Goal: Information Seeking & Learning: Learn about a topic

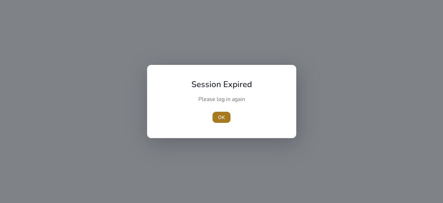
drag, startPoint x: 229, startPoint y: 117, endPoint x: 227, endPoint y: 128, distance: 10.9
click at [229, 117] on span "button" at bounding box center [222, 117] width 18 height 17
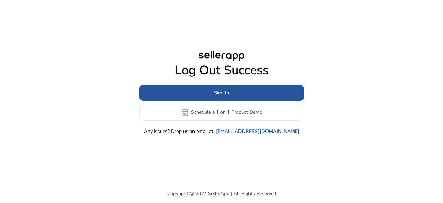
click at [234, 90] on span at bounding box center [222, 92] width 164 height 17
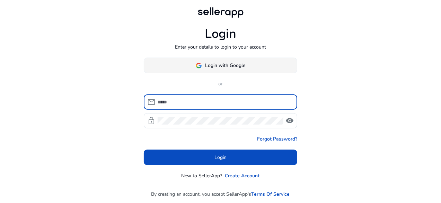
click at [211, 66] on span "Login with Google" at bounding box center [225, 65] width 40 height 7
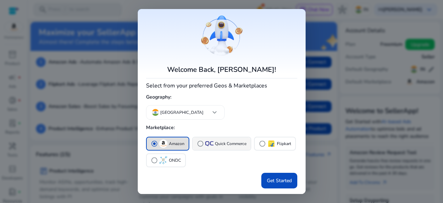
click at [208, 140] on div "radio_button_unchecked Quick Commerce" at bounding box center [222, 143] width 50 height 7
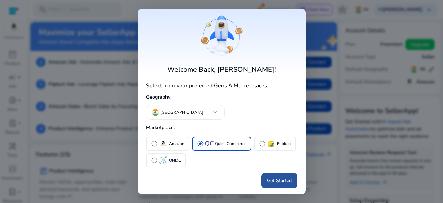
click at [283, 178] on span "Get Started" at bounding box center [279, 180] width 25 height 7
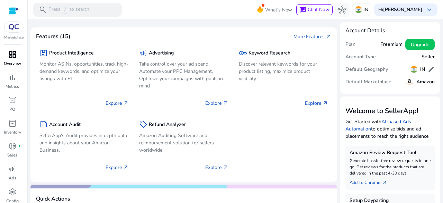
click at [12, 60] on link "dashboard Overview" at bounding box center [12, 60] width 25 height 23
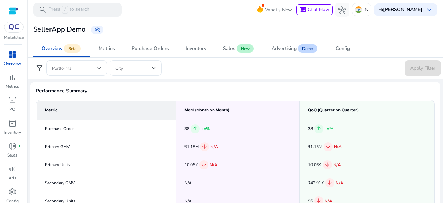
click at [358, 87] on span "Performance Summary" at bounding box center [235, 90] width 399 height 7
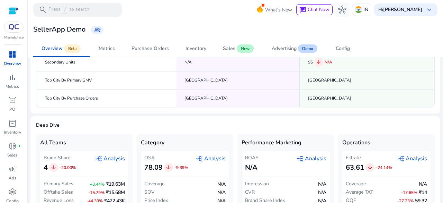
scroll to position [152, 0]
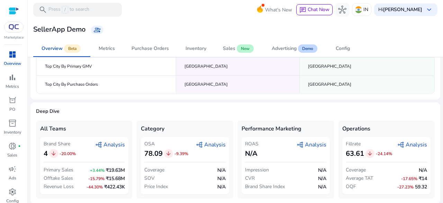
click at [115, 148] on div "Brand Share 4 arrow_downward -20.00% graph_2 Analysis" at bounding box center [84, 149] width 81 height 18
click at [116, 142] on span "graph_2 Analysis" at bounding box center [110, 144] width 30 height 8
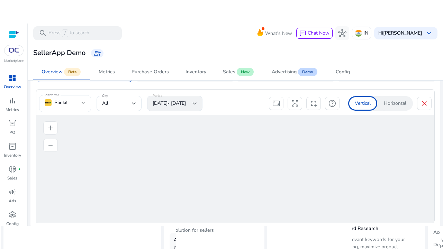
scroll to position [293, 0]
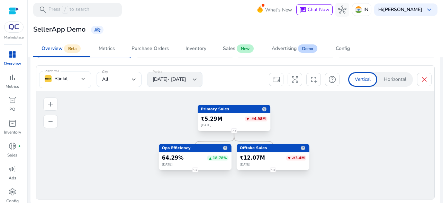
click at [295, 77] on span "arrows_output" at bounding box center [295, 79] width 8 height 8
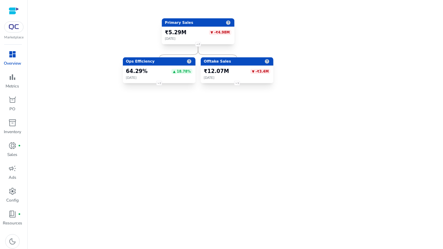
drag, startPoint x: 296, startPoint y: 97, endPoint x: 307, endPoint y: 162, distance: 66.0
click at [308, 164] on icon "Primary Sales help ₹5.29M ▼ -₹4.98M [DATE] 2 Ops Efficiency help 64.29% ▲ 18.78…" at bounding box center [221, 84] width 443 height 168
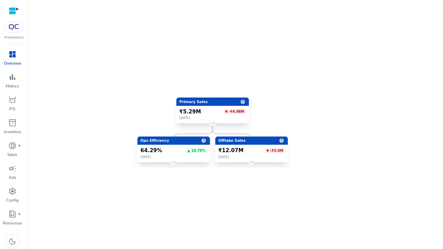
drag, startPoint x: 296, startPoint y: 129, endPoint x: 300, endPoint y: 142, distance: 13.6
click at [300, 143] on icon "Primary Sales help ₹5.29M ▼ -₹4.98M [DATE] 2 Ops Efficiency help 64.29% ▲ 18.78…" at bounding box center [221, 84] width 443 height 168
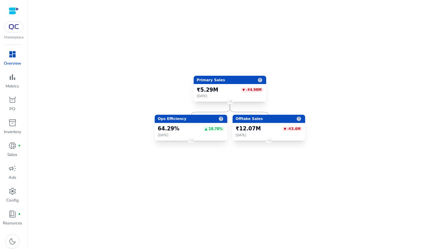
drag, startPoint x: 298, startPoint y: 125, endPoint x: 311, endPoint y: 88, distance: 38.8
click at [311, 88] on icon "Primary Sales help ₹5.29M ▼ -₹4.98M [DATE] 2 Ops Efficiency help 64.29% ▲ 18.78…" at bounding box center [221, 84] width 443 height 168
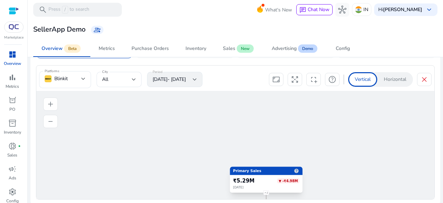
click at [420, 80] on span "close" at bounding box center [424, 79] width 8 height 8
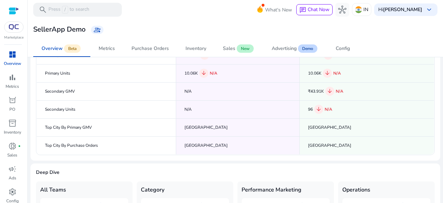
scroll to position [0, 0]
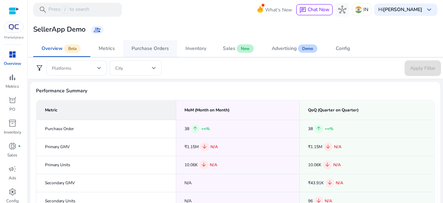
click at [125, 53] on link "Purchase Orders" at bounding box center [150, 48] width 54 height 17
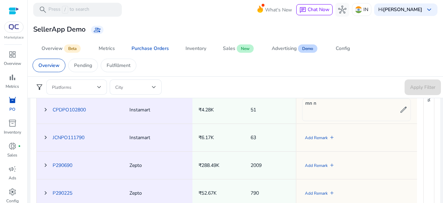
scroll to position [381, 0]
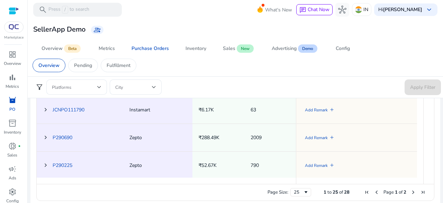
click at [205, 109] on span "₹6.17K" at bounding box center [206, 109] width 15 height 7
click at [75, 105] on span "JCNPO111790" at bounding box center [69, 109] width 32 height 14
click at [82, 108] on link "JCNPO111790" at bounding box center [69, 109] width 32 height 7
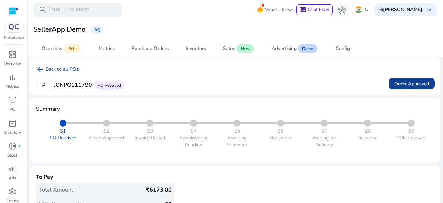
drag, startPoint x: 396, startPoint y: 80, endPoint x: 392, endPoint y: 86, distance: 6.7
click at [396, 80] on span "Order Approved" at bounding box center [411, 83] width 35 height 7
click at [408, 89] on span at bounding box center [412, 83] width 46 height 17
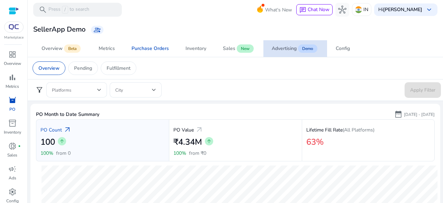
click at [298, 48] on app-sa-label "Demo" at bounding box center [307, 49] width 21 height 6
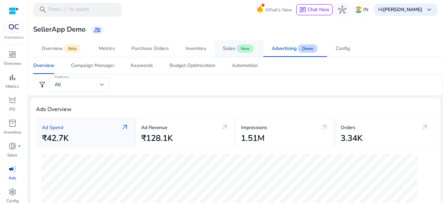
click at [215, 51] on link "Sales New" at bounding box center [239, 48] width 49 height 17
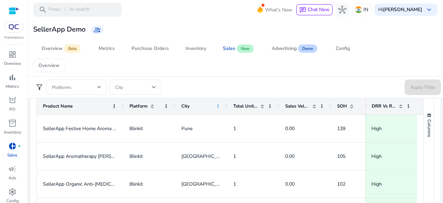
scroll to position [373, 0]
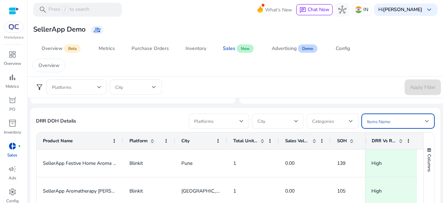
click at [425, 120] on div at bounding box center [427, 120] width 4 height 3
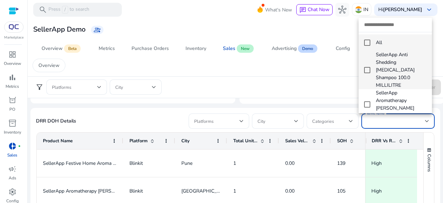
click at [373, 65] on mat-option "SellerApp Anti Shedding [MEDICAL_DATA] Shampoo 100.0 MILLILITRE" at bounding box center [395, 70] width 73 height 38
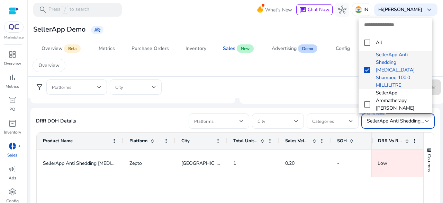
drag, startPoint x: 371, startPoint y: 66, endPoint x: 367, endPoint y: 55, distance: 12.0
click at [370, 65] on mat-option "SellerApp Anti Shedding [MEDICAL_DATA] Shampoo 100.0 MILLILITRE" at bounding box center [395, 70] width 73 height 38
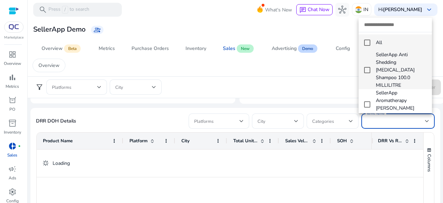
click at [366, 42] on mat-pseudo-checkbox at bounding box center [367, 42] width 6 height 6
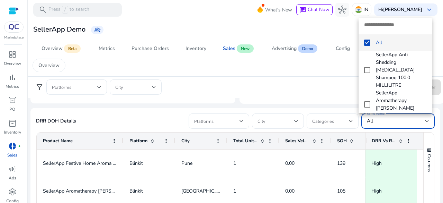
click at [234, 124] on div at bounding box center [221, 101] width 443 height 203
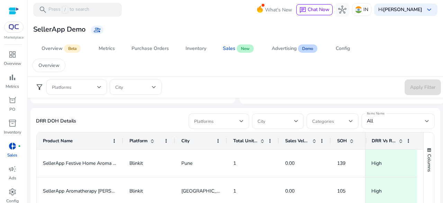
click at [270, 84] on form "filter_alt Platforms City Apply Filter" at bounding box center [235, 87] width 411 height 16
click at [440, 122] on mat-sidenav-content "search Press / to search What's New chat Chat Now hub IN Hi [PERSON_NAME] keybo…" at bounding box center [235, 101] width 415 height 203
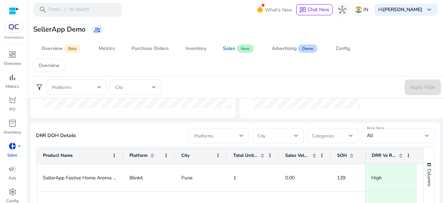
scroll to position [344, 0]
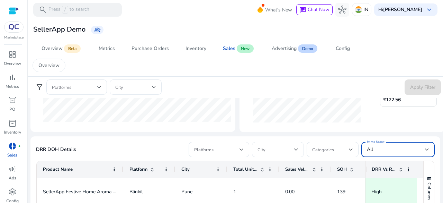
click at [425, 148] on div at bounding box center [427, 149] width 4 height 3
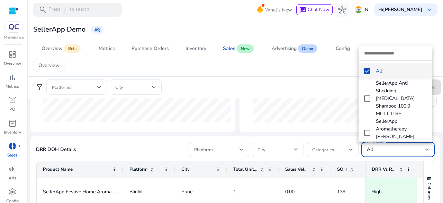
click at [381, 66] on mat-option "All" at bounding box center [395, 71] width 73 height 17
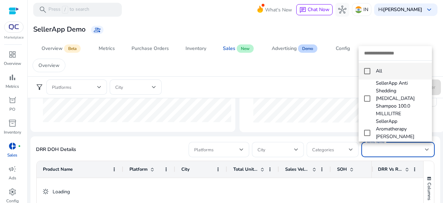
click at [383, 55] on input "dropdown search" at bounding box center [395, 53] width 73 height 14
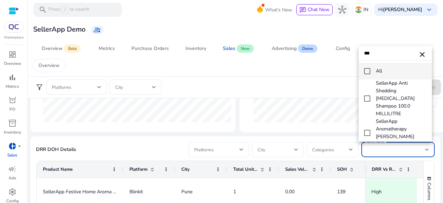
type input "***"
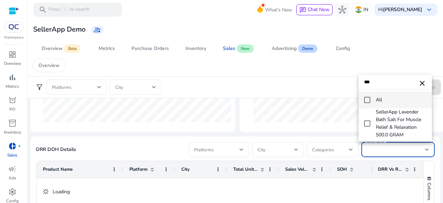
click at [319, 85] on div at bounding box center [221, 101] width 443 height 203
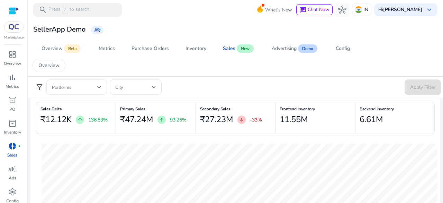
scroll to position [0, 0]
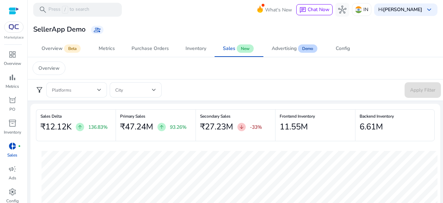
click at [156, 119] on div "Primary Sales ₹47.24M arrow_upward 93.26%" at bounding box center [156, 125] width 80 height 32
click at [375, 144] on app-summary-card "Backend Inventory 6.61M" at bounding box center [395, 127] width 80 height 37
click at [373, 139] on div "Backend Inventory 6.61M" at bounding box center [395, 125] width 80 height 32
drag, startPoint x: 413, startPoint y: 126, endPoint x: 36, endPoint y: 133, distance: 376.4
click at [36, 133] on div "Sales Delta ₹12.12K arrow_upward 136.83% Primary Sales ₹47.24M arrow_upward 93.…" at bounding box center [235, 127] width 399 height 37
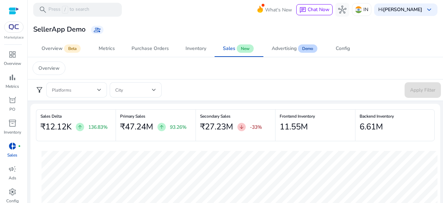
click at [43, 137] on div "Sales Delta ₹12.12K arrow_upward 136.83%" at bounding box center [76, 125] width 80 height 32
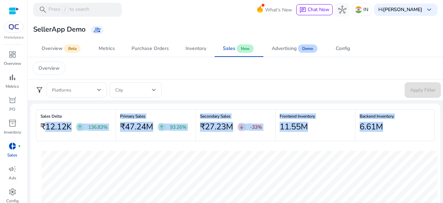
drag, startPoint x: 35, startPoint y: 122, endPoint x: 368, endPoint y: 149, distance: 333.5
click at [368, 149] on mat-card "Sales Delta ₹12.12K arrow_upward 136.83% Primary Sales ₹47.24M arrow_upward 93.…" at bounding box center [235, 201] width 410 height 195
click at [370, 145] on app-summary-card "Backend Inventory 6.61M" at bounding box center [395, 127] width 80 height 37
drag, startPoint x: 39, startPoint y: 130, endPoint x: 384, endPoint y: 149, distance: 345.4
click at [384, 149] on mat-card "Sales Delta ₹12.12K arrow_upward 136.83% Primary Sales ₹47.24M arrow_upward 93.…" at bounding box center [235, 201] width 410 height 195
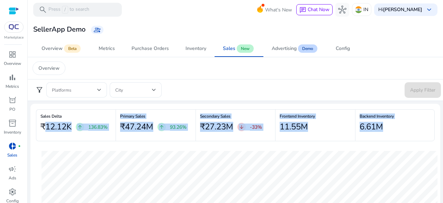
drag, startPoint x: 384, startPoint y: 144, endPoint x: 381, endPoint y: 136, distance: 8.2
click at [384, 143] on app-summary-card "Backend Inventory 6.61M" at bounding box center [395, 127] width 80 height 37
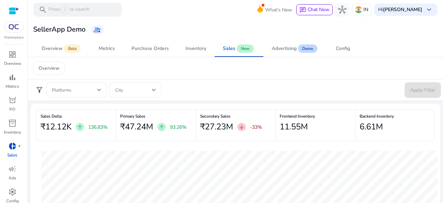
click at [346, 95] on form "filter_alt Platforms City Apply Filter" at bounding box center [235, 90] width 411 height 16
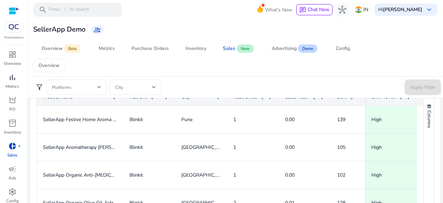
scroll to position [415, 0]
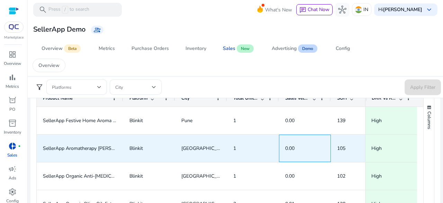
click at [330, 156] on div "0.00" at bounding box center [305, 147] width 52 height 27
click at [413, 143] on div "High" at bounding box center [391, 147] width 52 height 27
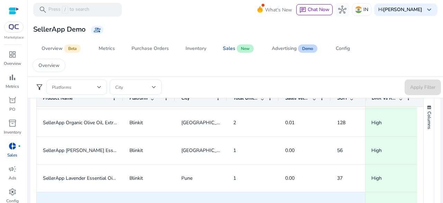
scroll to position [69, 0]
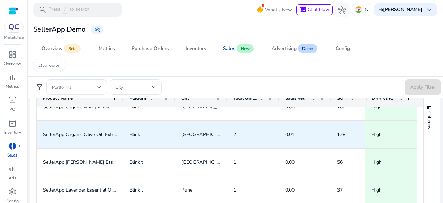
click at [382, 140] on span "High" at bounding box center [391, 134] width 39 height 14
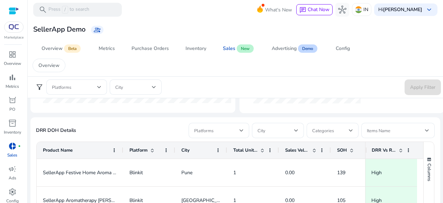
scroll to position [381, 0]
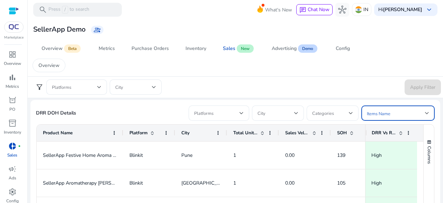
click at [425, 112] on div at bounding box center [427, 112] width 4 height 3
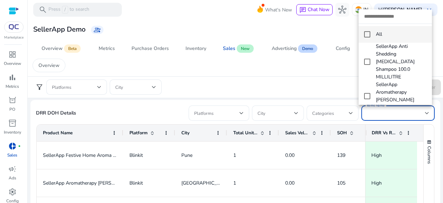
click at [298, 116] on div at bounding box center [221, 101] width 443 height 203
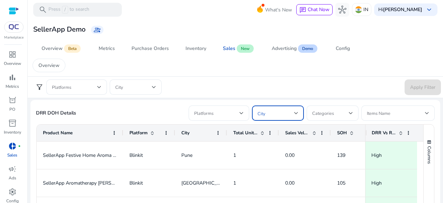
click at [294, 114] on div at bounding box center [296, 113] width 4 height 8
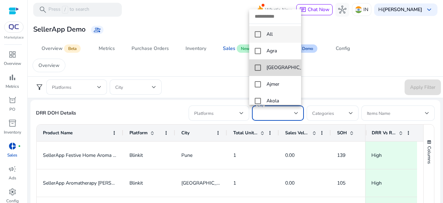
click at [290, 75] on mat-option "[GEOGRAPHIC_DATA]" at bounding box center [275, 67] width 52 height 17
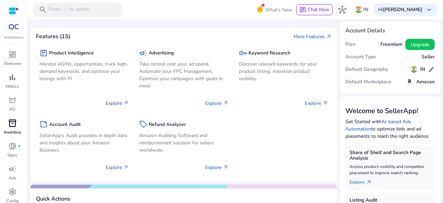
drag, startPoint x: 15, startPoint y: 142, endPoint x: 18, endPoint y: 140, distance: 4.7
click at [15, 143] on span "donut_small" at bounding box center [12, 146] width 8 height 8
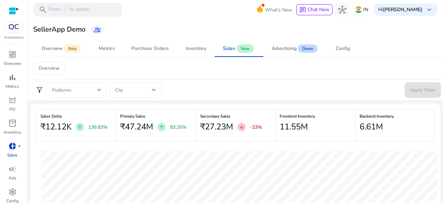
click at [157, 126] on div "₹47.24M arrow_upward 93.26%" at bounding box center [155, 127] width 71 height 14
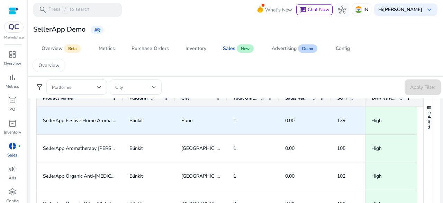
scroll to position [415, 0]
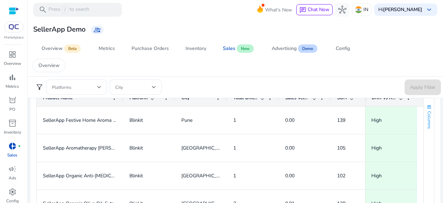
click at [427, 121] on span "Columns" at bounding box center [429, 120] width 6 height 18
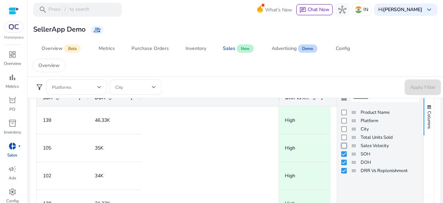
scroll to position [0, 0]
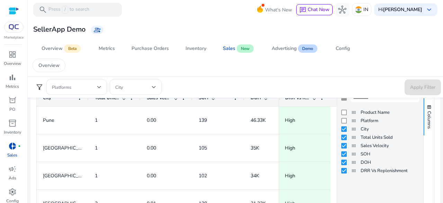
click at [418, 31] on div "SellerApp Demo group_add" at bounding box center [235, 29] width 410 height 13
click at [427, 118] on span "Columns" at bounding box center [429, 120] width 6 height 18
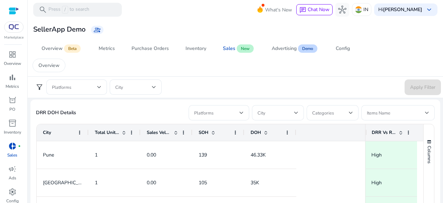
scroll to position [35, 0]
